Goal: Communication & Community: Share content

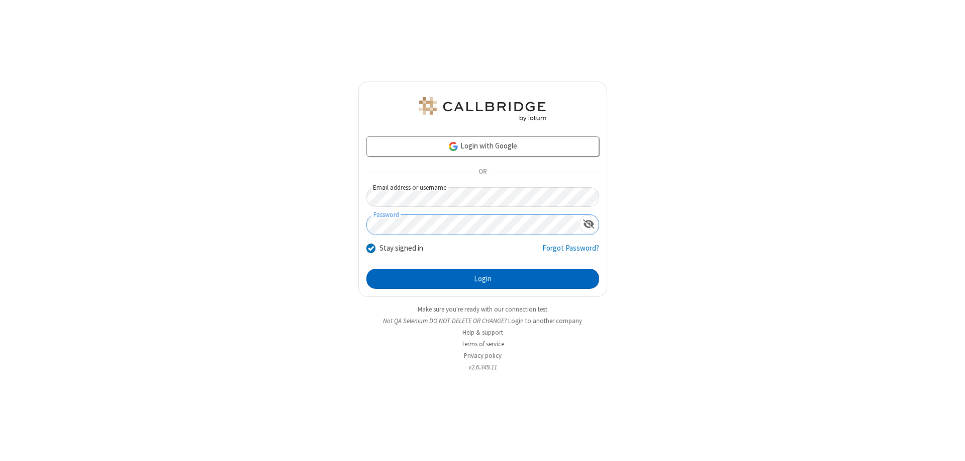
click at [483, 279] on button "Login" at bounding box center [483, 278] width 233 height 20
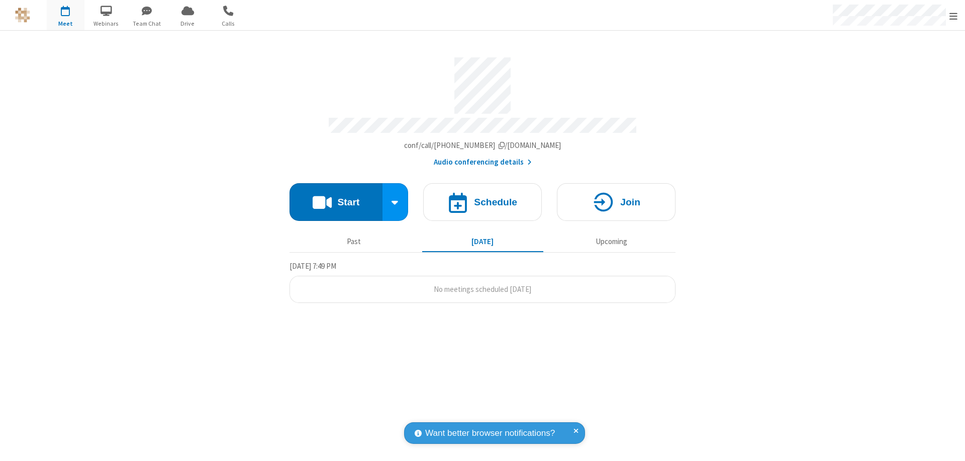
click at [336, 197] on button "Start" at bounding box center [336, 202] width 93 height 38
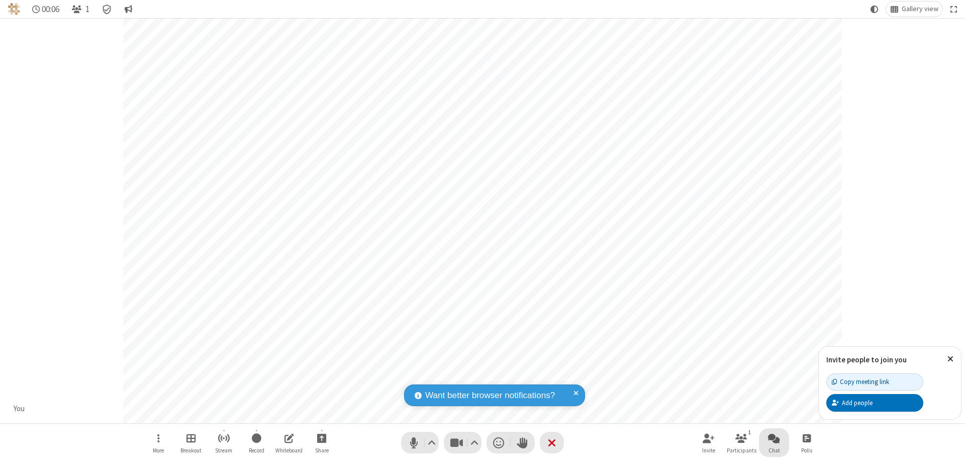
click at [774, 437] on span "Open chat" at bounding box center [774, 437] width 12 height 13
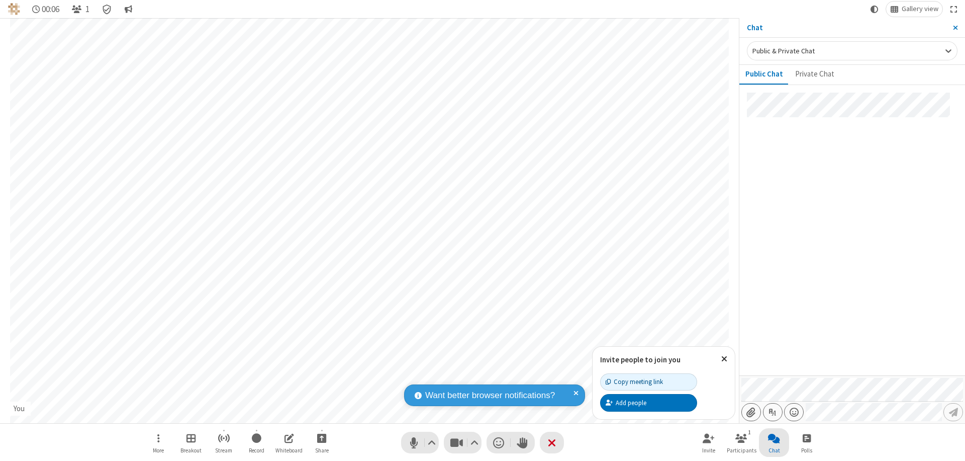
type input "C:\fakepath\doc_test.docx"
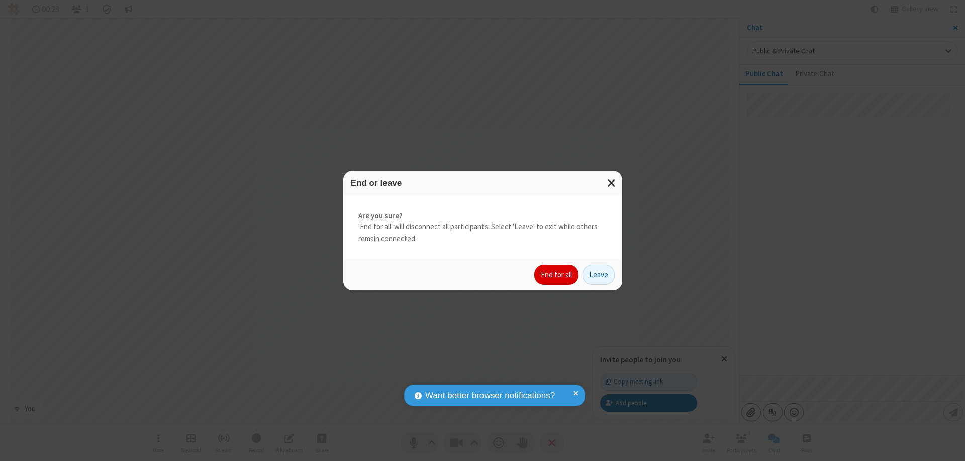
click at [557, 275] on button "End for all" at bounding box center [556, 274] width 44 height 20
